Goal: Communication & Community: Ask a question

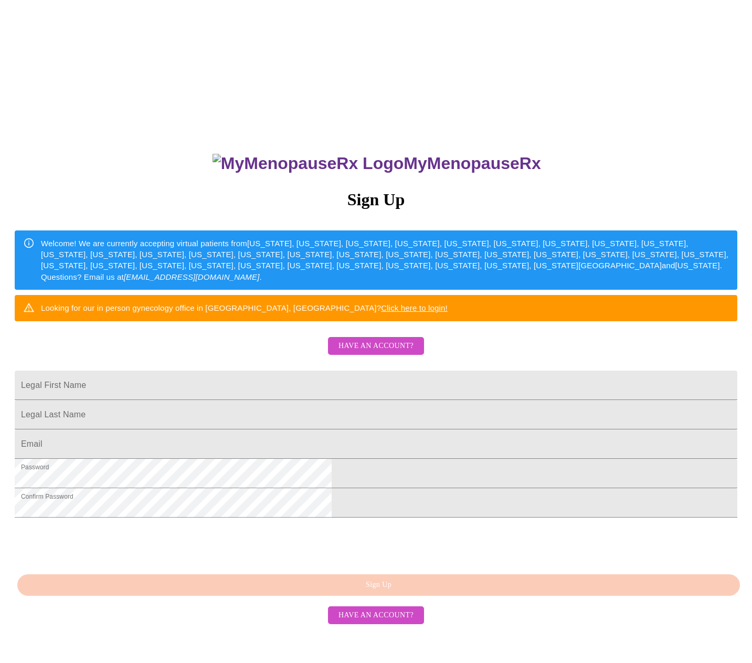
scroll to position [48, 0]
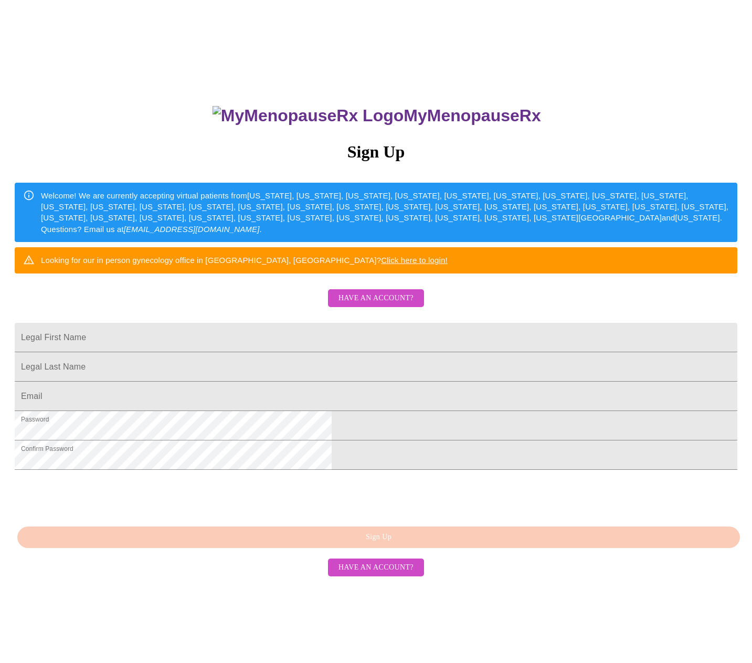
click at [422, 615] on div "MyMenopauseRx Sign Up Welcome! We are currently accepting virtual patients from…" at bounding box center [376, 420] width 744 height 663
click at [391, 577] on button "Have an account?" at bounding box center [376, 568] width 96 height 18
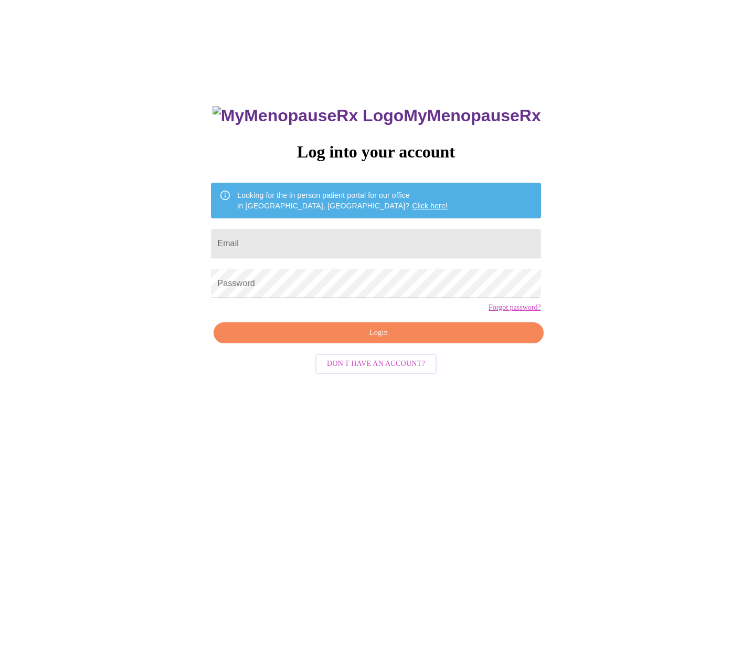
scroll to position [10, 0]
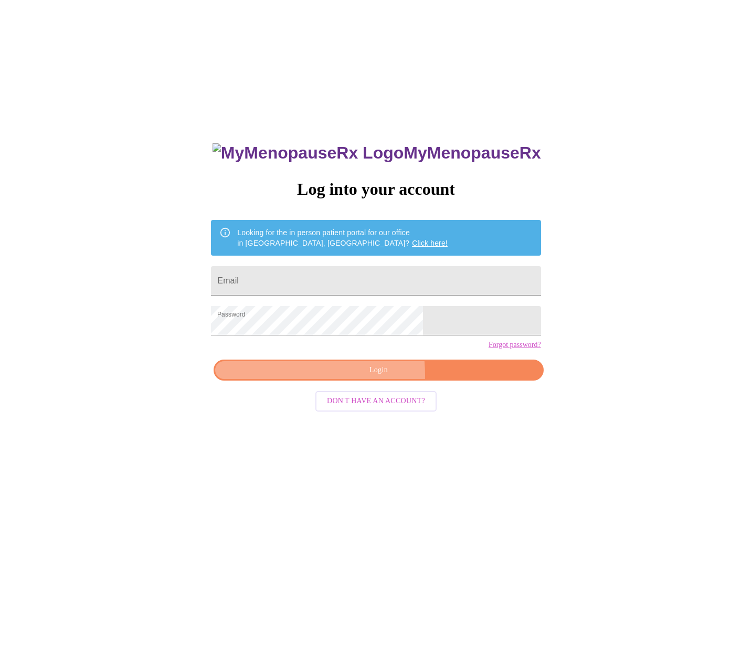
click at [323, 377] on span "Login" at bounding box center [379, 370] width 306 height 13
click at [376, 377] on span "Login" at bounding box center [379, 370] width 306 height 13
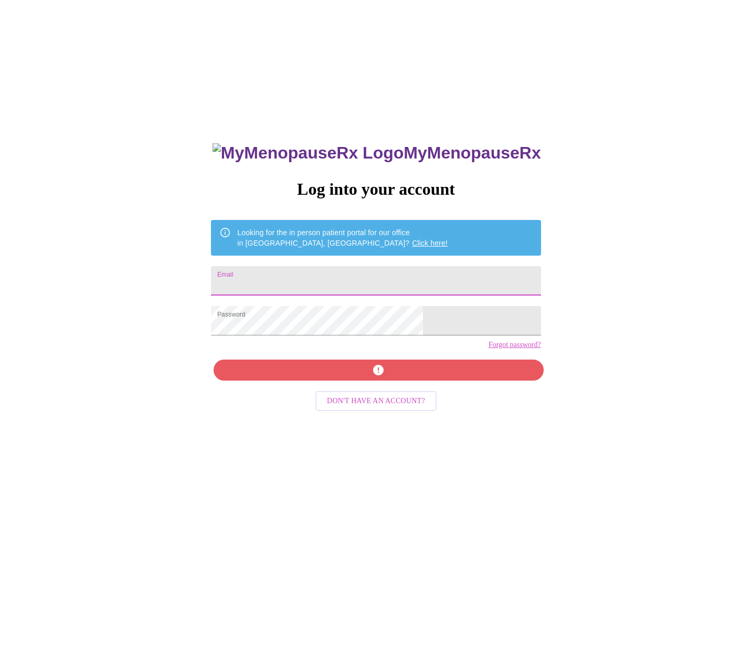
click at [312, 272] on input "Email" at bounding box center [376, 280] width 330 height 29
type input "[EMAIL_ADDRESS][DOMAIN_NAME]"
click at [298, 386] on div "MyMenopauseRx Log into your account Looking for the in person patient portal fo…" at bounding box center [376, 458] width 351 height 663
click at [385, 383] on div "MyMenopauseRx Log into your account Looking for the in person patient portal fo…" at bounding box center [376, 458] width 351 height 663
click at [589, 403] on div "MyMenopauseRx Log into your account Looking for the in person patient portal fo…" at bounding box center [376, 392] width 744 height 796
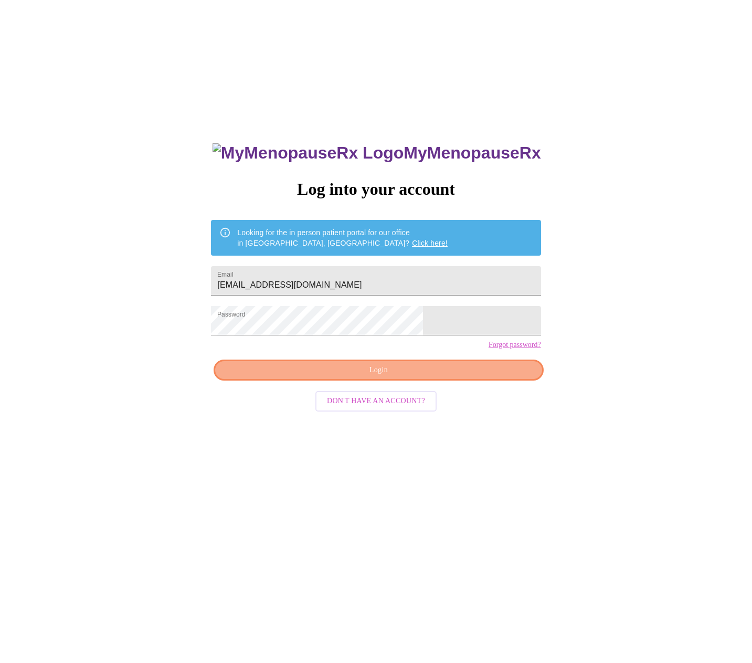
click at [466, 377] on span "Login" at bounding box center [379, 370] width 306 height 13
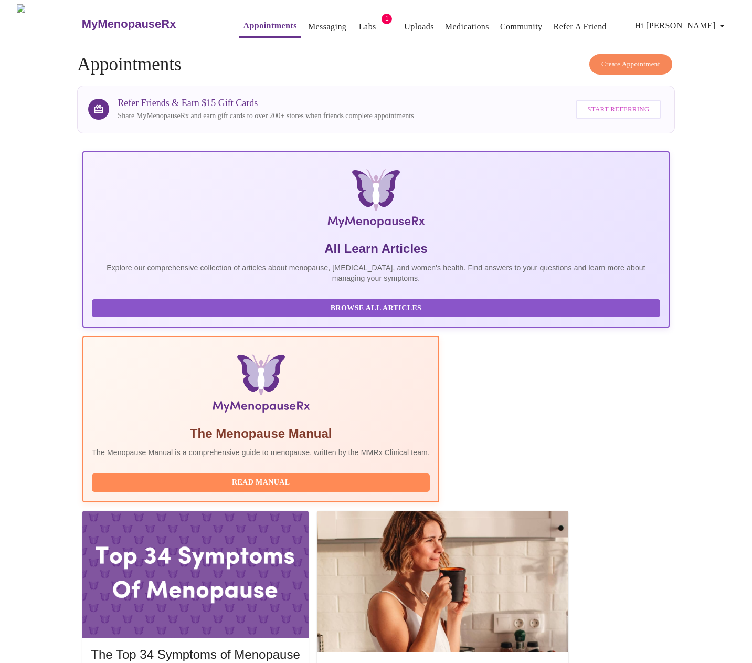
click at [359, 25] on link "Labs" at bounding box center [367, 26] width 17 height 15
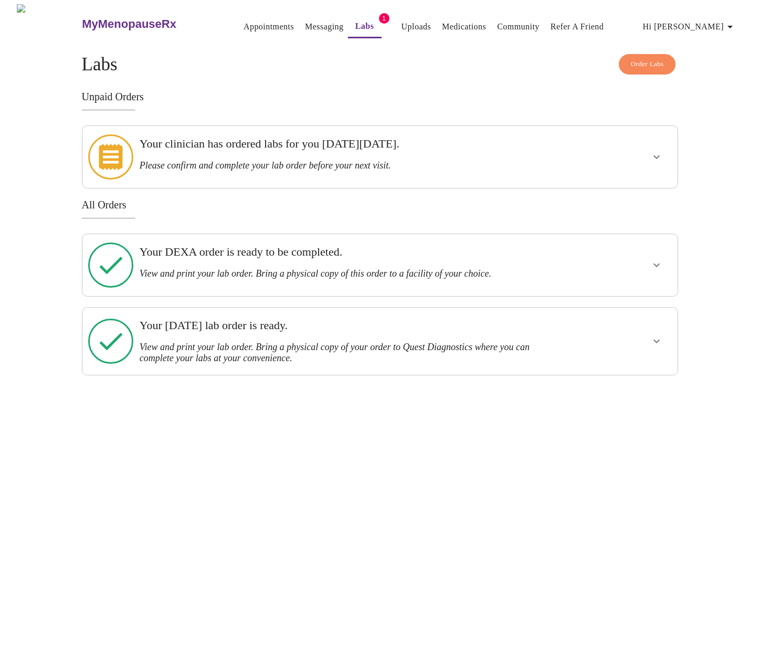
click at [276, 142] on h3 "Your clinician has ordered labs for you [DATE][DATE]." at bounding box center [352, 144] width 424 height 14
click at [651, 153] on icon "show more" at bounding box center [656, 157] width 13 height 13
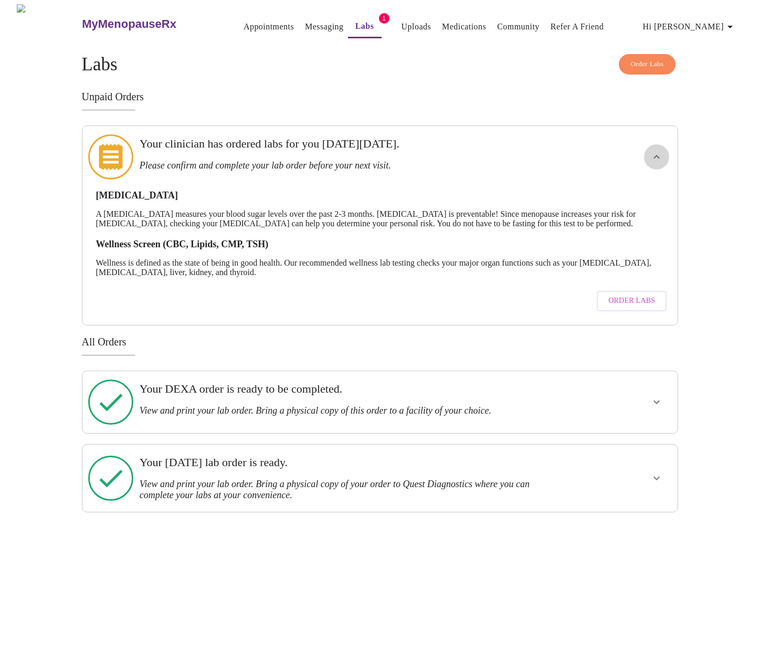
click at [651, 153] on icon "show more" at bounding box center [656, 157] width 13 height 13
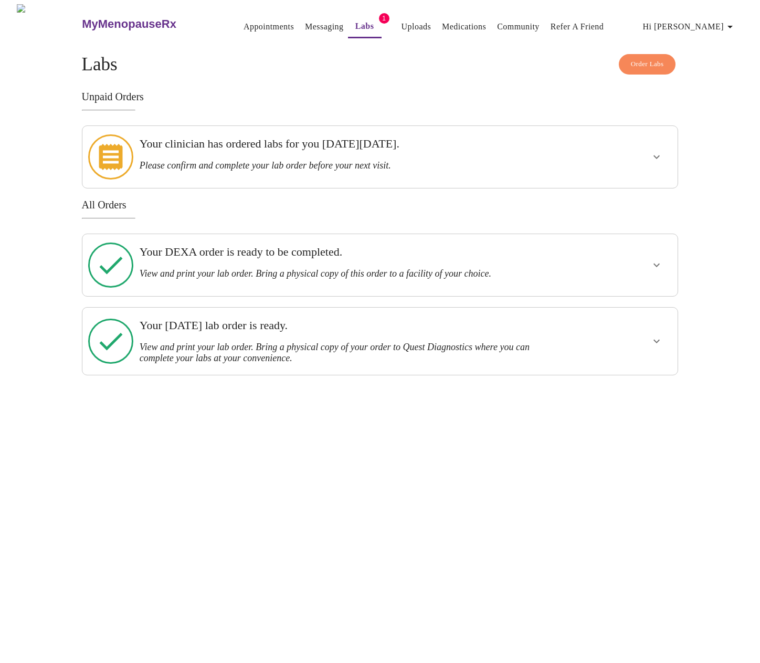
click at [244, 22] on link "Appointments" at bounding box center [269, 26] width 50 height 15
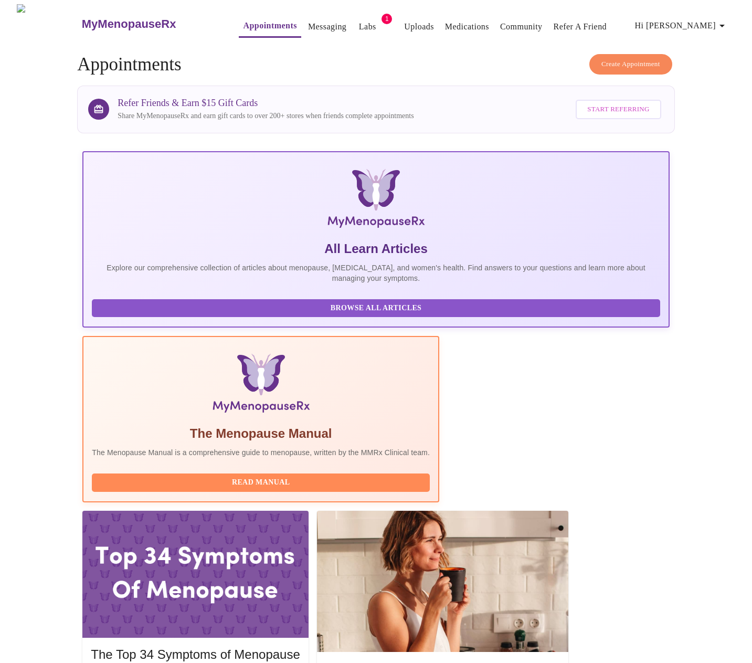
click at [308, 19] on link "Messaging" at bounding box center [327, 26] width 38 height 15
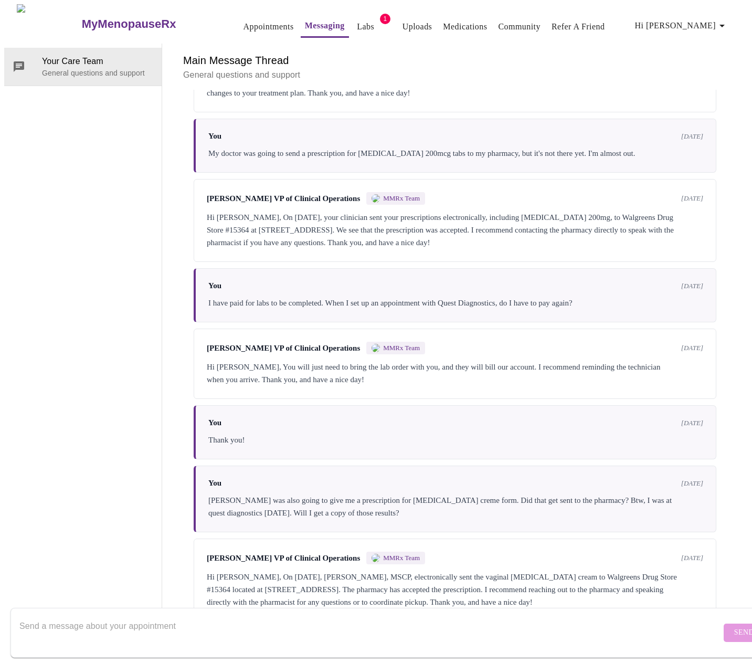
scroll to position [570, 0]
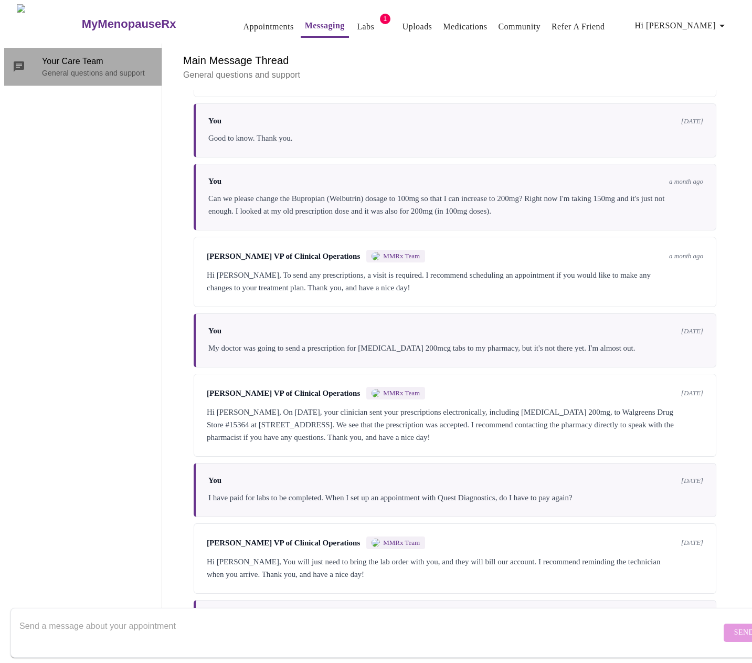
click at [44, 55] on span "Your Care Team" at bounding box center [97, 61] width 111 height 13
click at [305, 23] on link "Messaging" at bounding box center [325, 25] width 40 height 15
click at [203, 616] on textarea "Send a message about your appointment" at bounding box center [370, 633] width 702 height 34
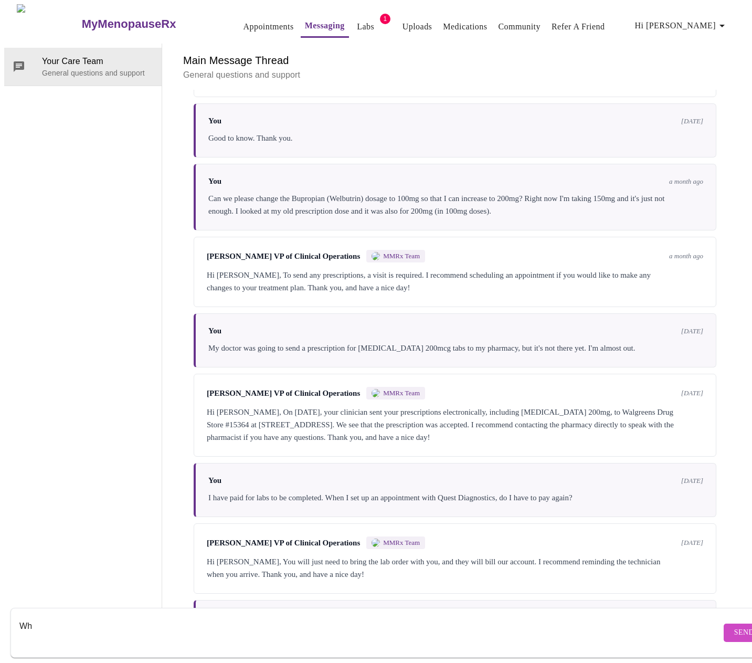
type textarea "W"
type textarea "How do I get my lab results from Quest? Will they be sent here?"
click at [734, 626] on span "Send" at bounding box center [744, 632] width 20 height 13
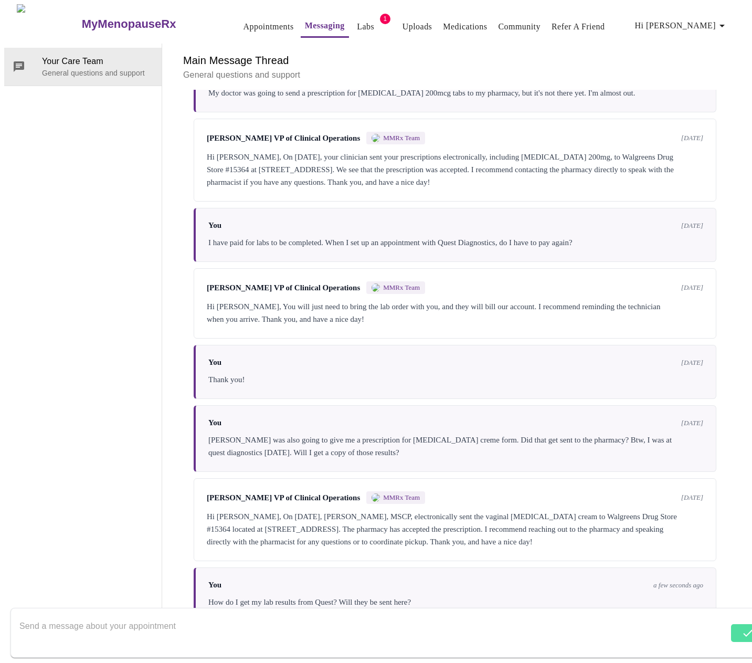
scroll to position [896, 0]
